Goal: Transaction & Acquisition: Purchase product/service

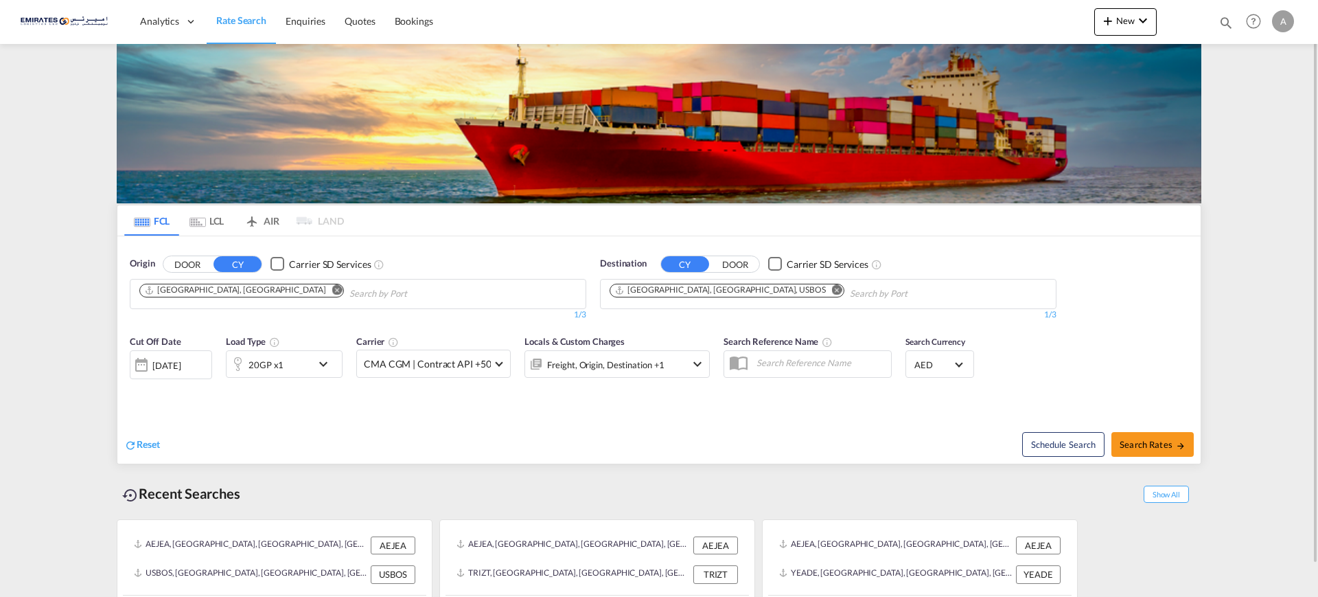
click at [832, 287] on md-icon "Remove" at bounding box center [837, 289] width 10 height 10
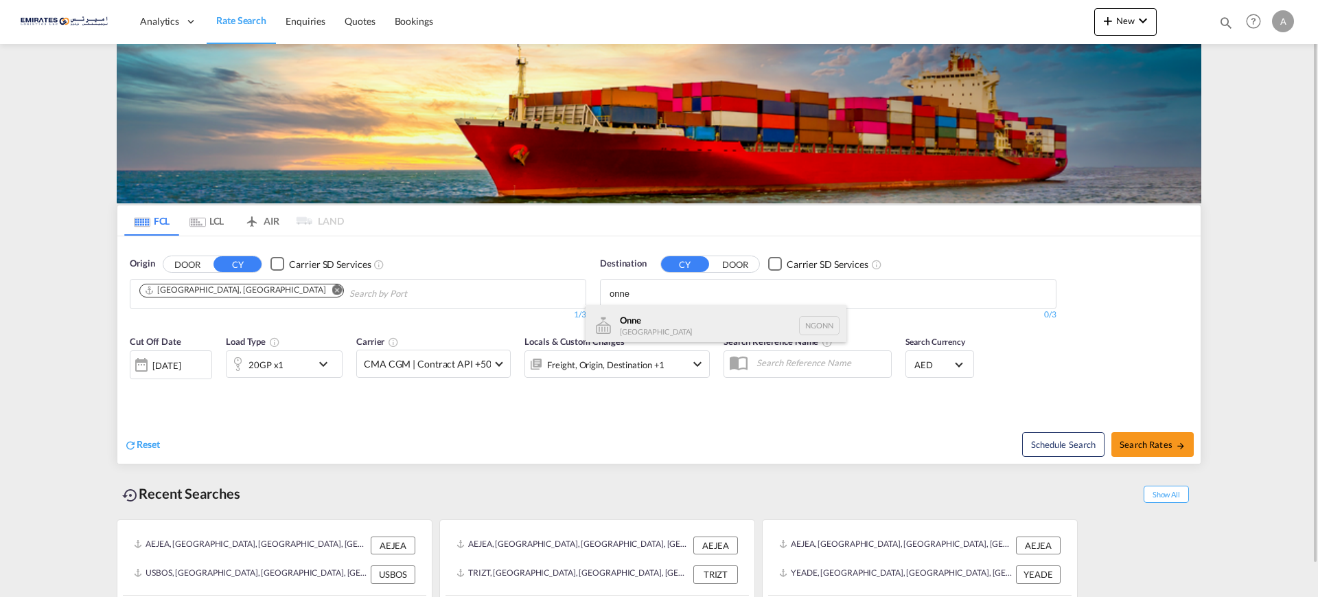
type input "onne"
click at [634, 324] on div "Onne [GEOGRAPHIC_DATA] NGONN" at bounding box center [716, 325] width 261 height 41
click at [286, 367] on div "20GP x1" at bounding box center [269, 363] width 85 height 27
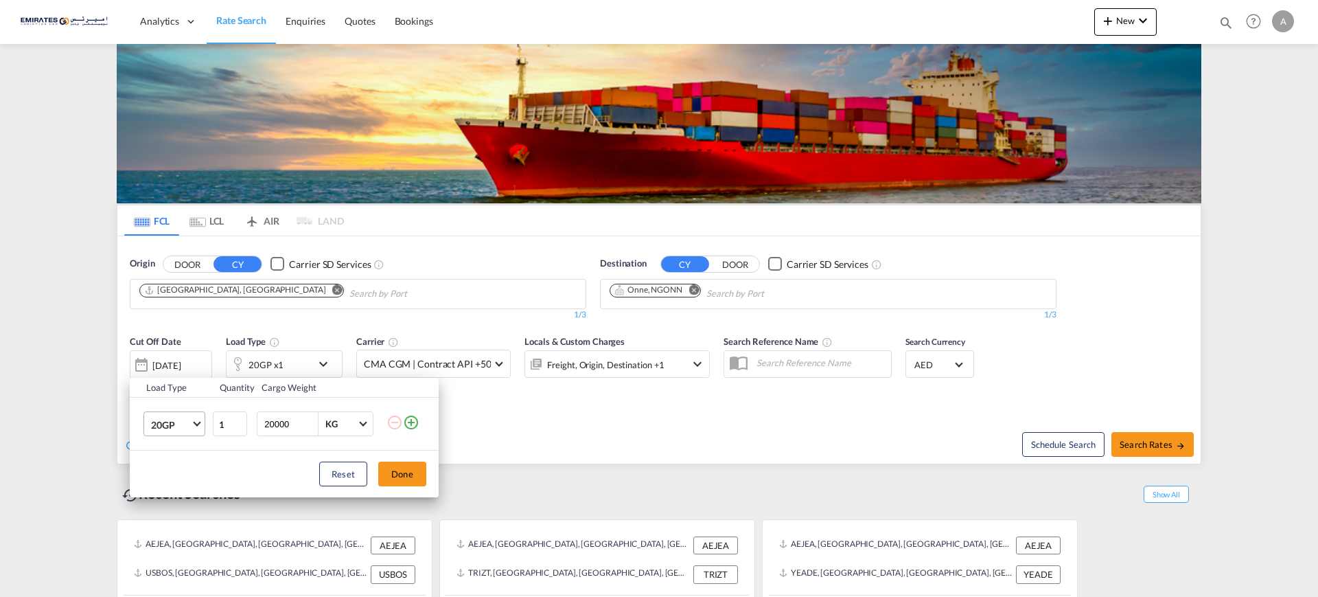
click at [181, 426] on span "20GP" at bounding box center [171, 425] width 40 height 14
click at [159, 489] on div "40HC" at bounding box center [163, 490] width 25 height 14
click at [413, 471] on button "Done" at bounding box center [402, 473] width 48 height 25
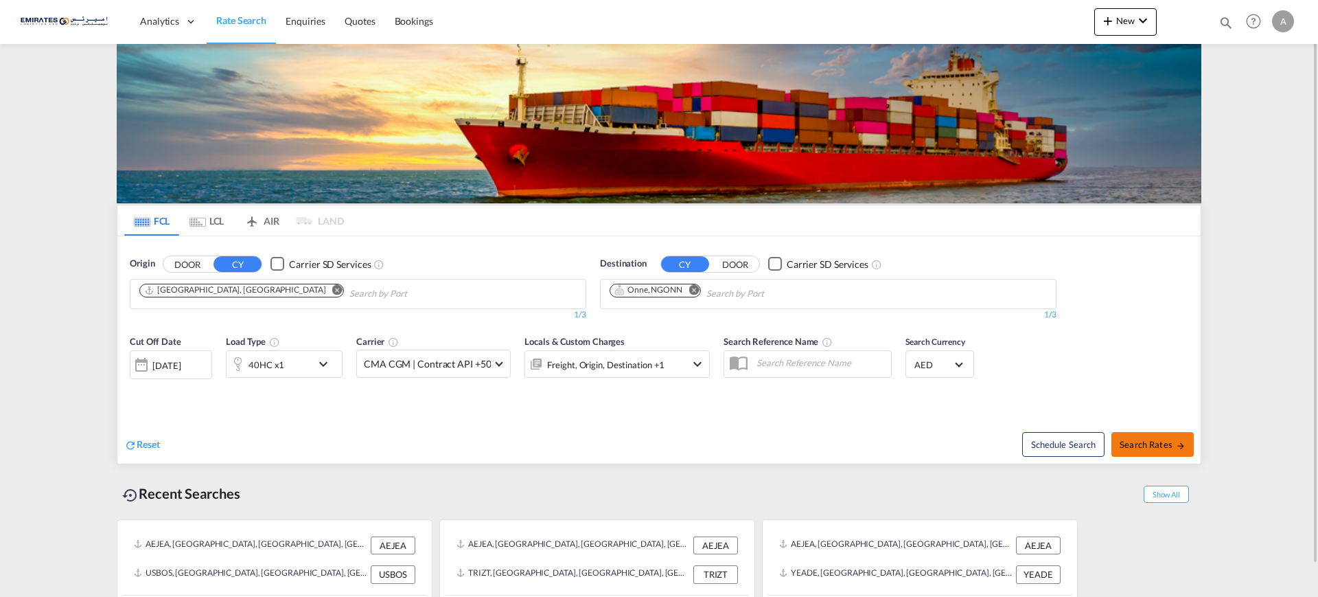
click at [1151, 447] on span "Search Rates" at bounding box center [1153, 444] width 66 height 11
type input "AEJEA to NGONN / [DATE]"
